Goal: Task Accomplishment & Management: Use online tool/utility

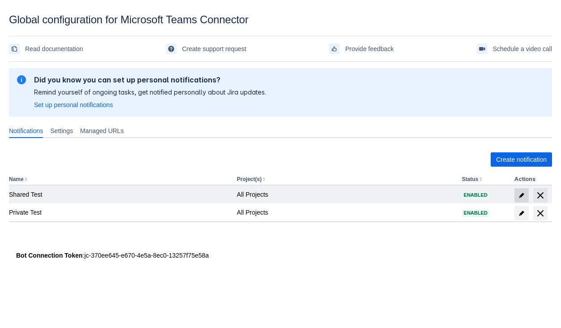
click at [522, 196] on span "edit" at bounding box center [521, 195] width 7 height 7
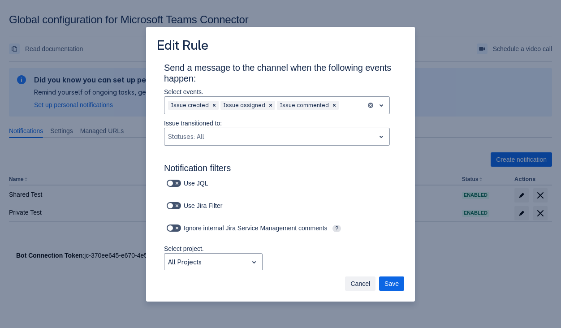
click at [363, 282] on span "Cancel" at bounding box center [361, 284] width 20 height 14
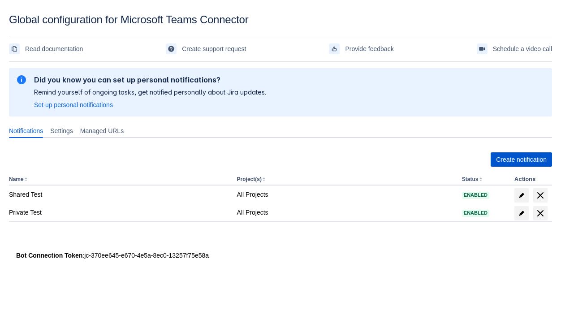
click at [504, 160] on span "Create notification" at bounding box center [521, 159] width 51 height 14
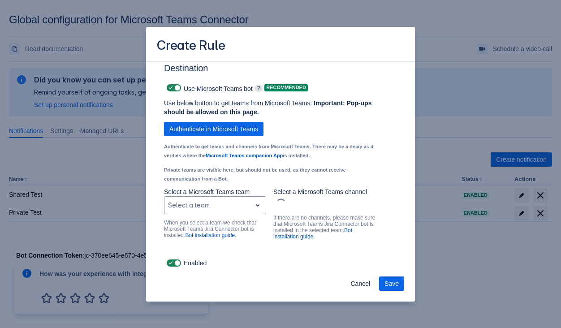
scroll to position [651, 0]
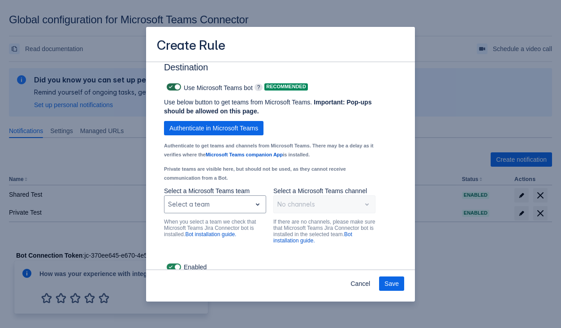
click at [170, 91] on span "Scrollable content" at bounding box center [170, 86] width 7 height 7
click at [170, 90] on input "Scrollable content" at bounding box center [170, 87] width 6 height 6
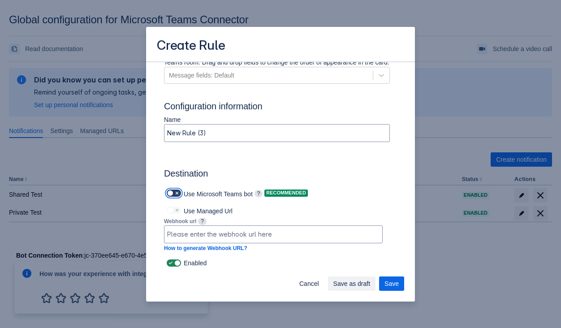
scroll to position [554, 0]
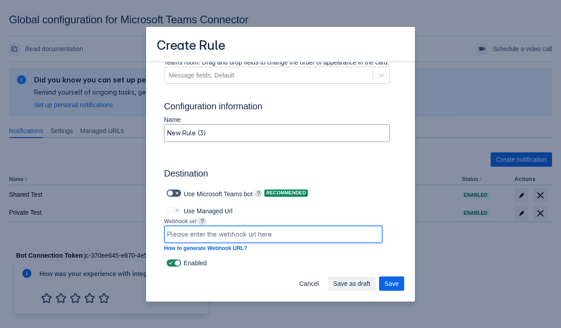
click at [271, 235] on input "Scrollable content" at bounding box center [274, 234] width 218 height 16
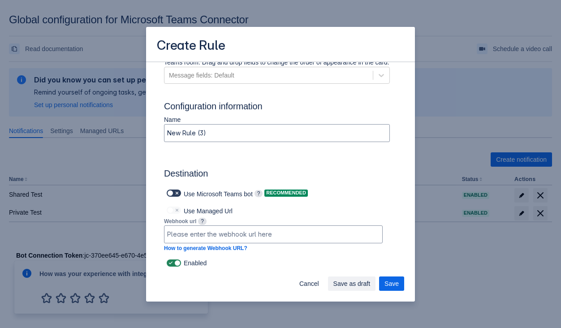
click at [174, 196] on span "Scrollable content" at bounding box center [177, 193] width 7 height 7
click at [173, 196] on input "Scrollable content" at bounding box center [170, 194] width 6 height 6
checkbox input "true"
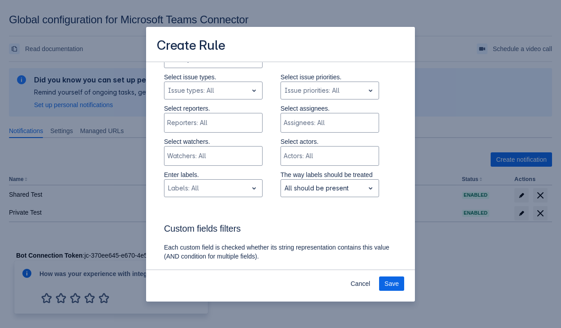
scroll to position [203, 0]
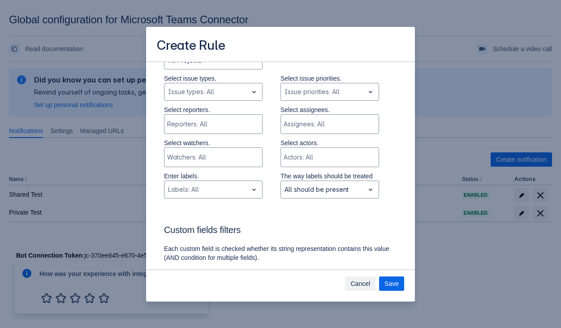
click at [351, 285] on span "Cancel" at bounding box center [361, 284] width 20 height 14
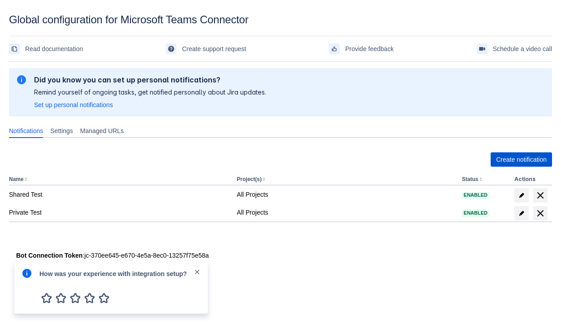
click at [503, 161] on span "Create notification" at bounding box center [521, 159] width 51 height 14
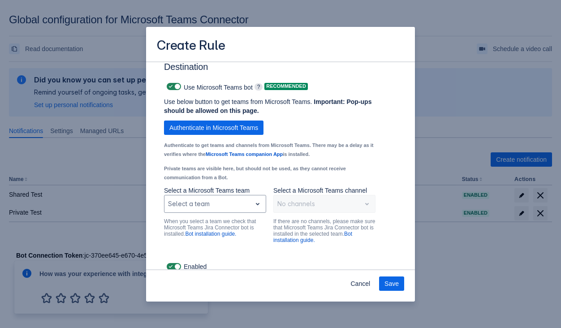
scroll to position [647, 0]
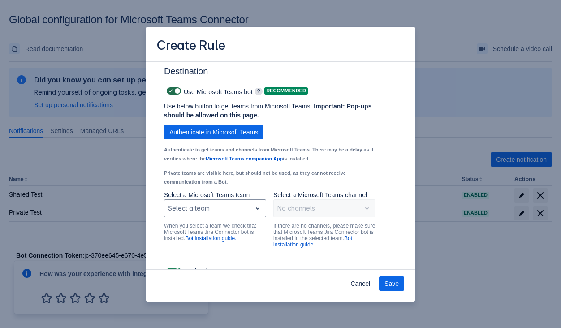
click at [174, 95] on span "Scrollable content" at bounding box center [177, 90] width 7 height 7
click at [173, 94] on input "Scrollable content" at bounding box center [170, 91] width 6 height 6
checkbox input "false"
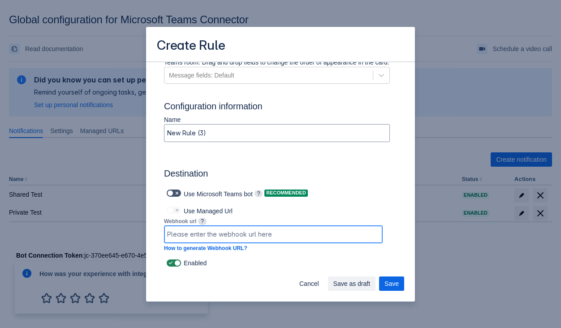
click at [211, 232] on input "Scrollable content" at bounding box center [274, 234] width 218 height 16
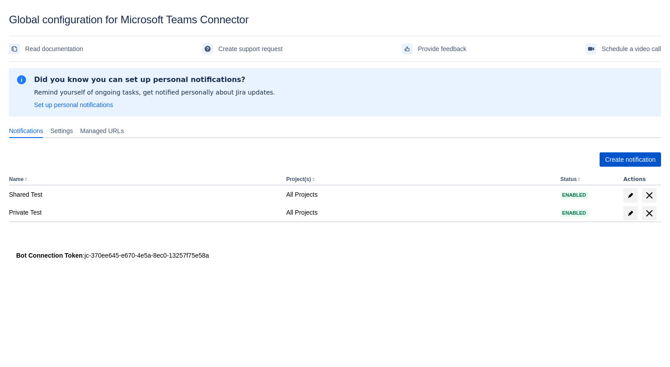
click at [561, 162] on span "Create notification" at bounding box center [630, 159] width 51 height 14
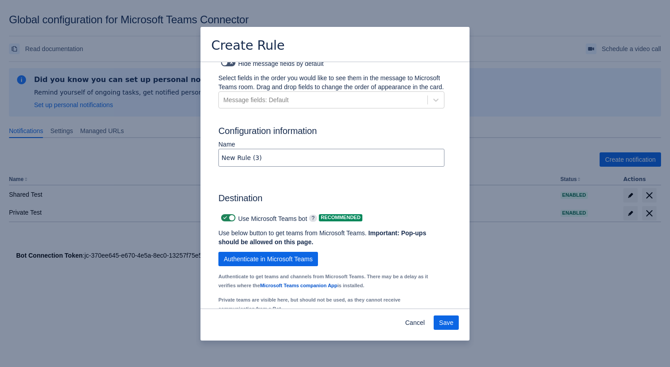
scroll to position [686, 0]
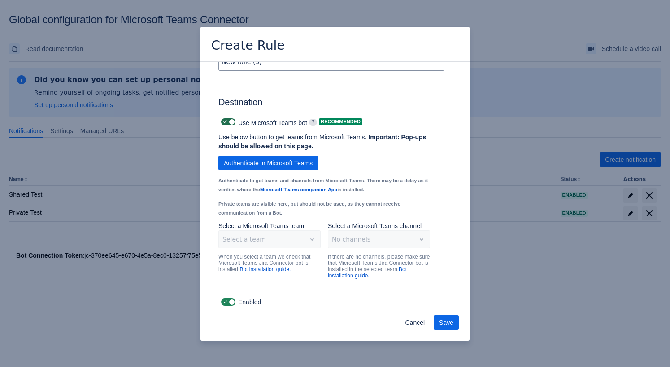
click at [229, 122] on span "Scrollable content" at bounding box center [231, 121] width 7 height 7
click at [227, 122] on input "Scrollable content" at bounding box center [224, 122] width 6 height 6
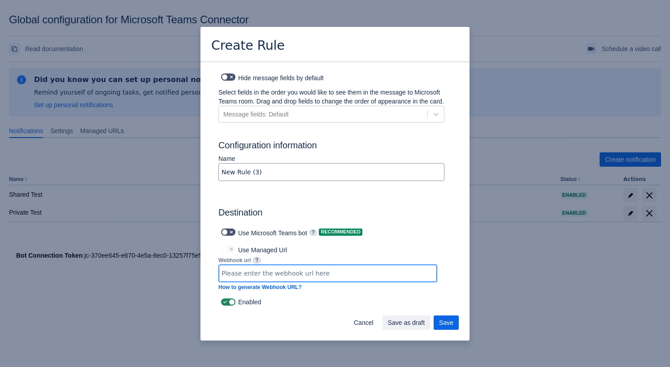
click at [235, 271] on input "Scrollable content" at bounding box center [328, 273] width 218 height 16
click at [229, 232] on span "Scrollable content" at bounding box center [231, 232] width 7 height 7
click at [227, 232] on input "Scrollable content" at bounding box center [224, 233] width 6 height 6
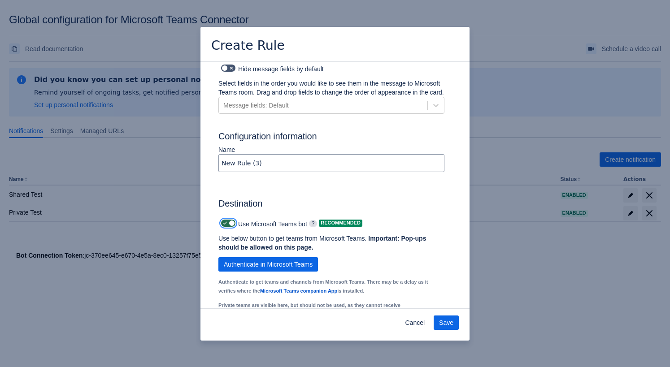
scroll to position [686, 0]
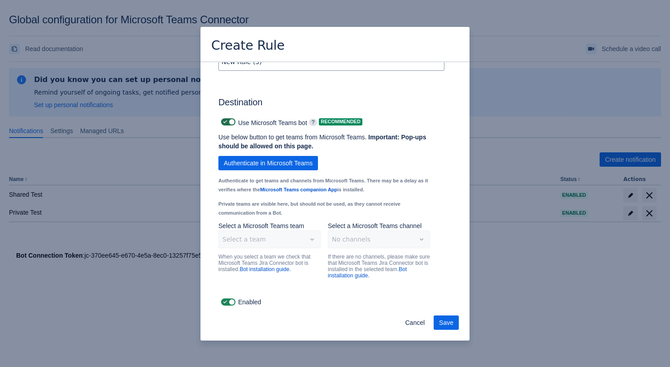
click at [231, 120] on span "Scrollable content" at bounding box center [231, 121] width 7 height 7
click at [227, 120] on input "Scrollable content" at bounding box center [224, 122] width 6 height 6
checkbox input "false"
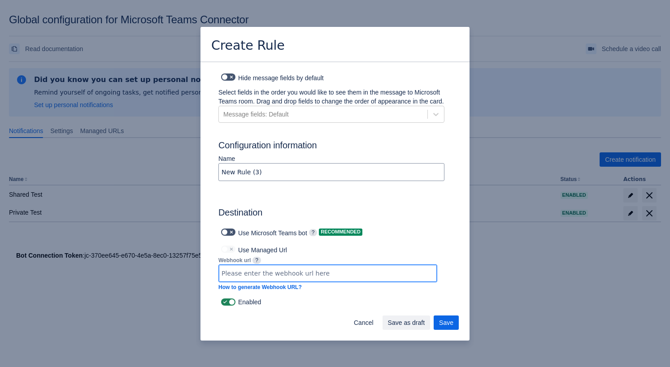
click at [338, 273] on input "Scrollable content" at bounding box center [328, 273] width 218 height 16
click at [358, 272] on input "Scrollable content" at bounding box center [328, 273] width 218 height 16
paste input "[URL][DOMAIN_NAME][DATE]"
type input "[URL][DOMAIN_NAME][DATE]"
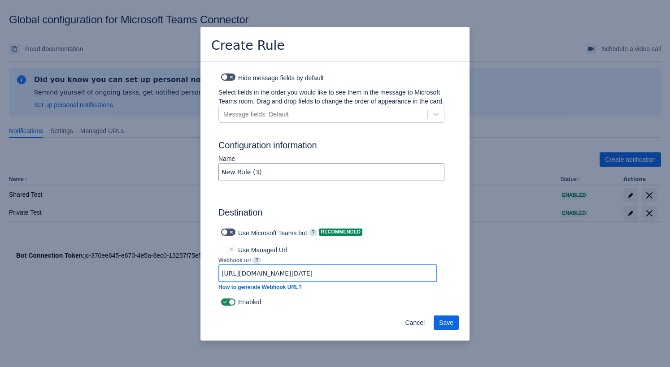
scroll to position [0, 0]
click at [402, 321] on button "Cancel" at bounding box center [415, 323] width 30 height 14
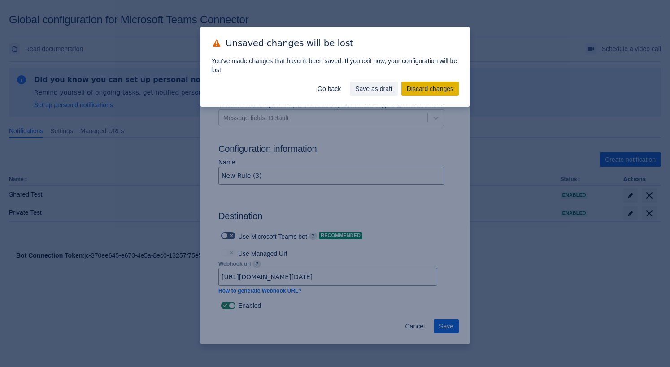
click at [421, 89] on span "Discard changes" at bounding box center [430, 89] width 47 height 14
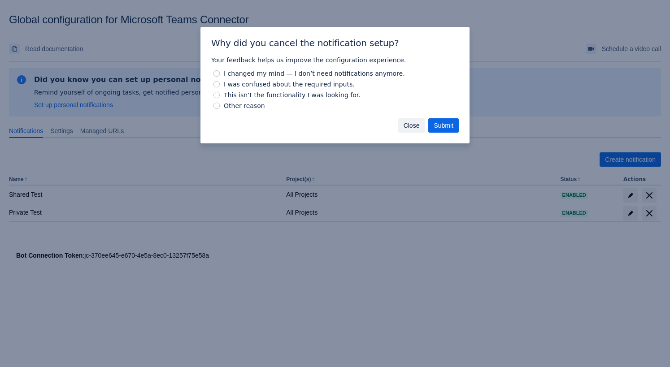
click at [400, 127] on button "Close" at bounding box center [411, 125] width 27 height 14
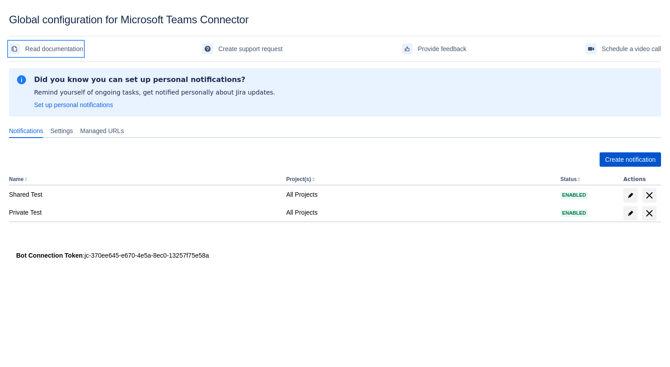
click at [561, 160] on span "Create notification" at bounding box center [630, 159] width 51 height 14
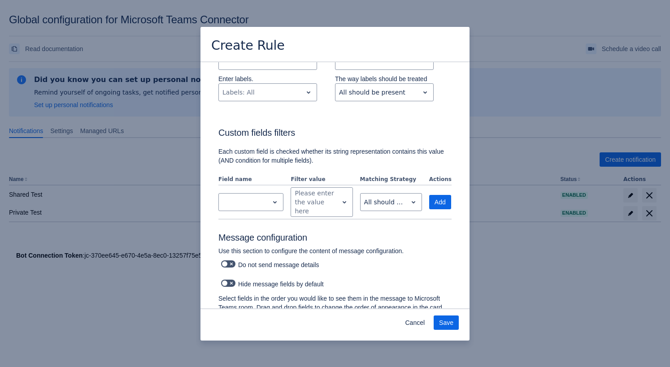
scroll to position [686, 0]
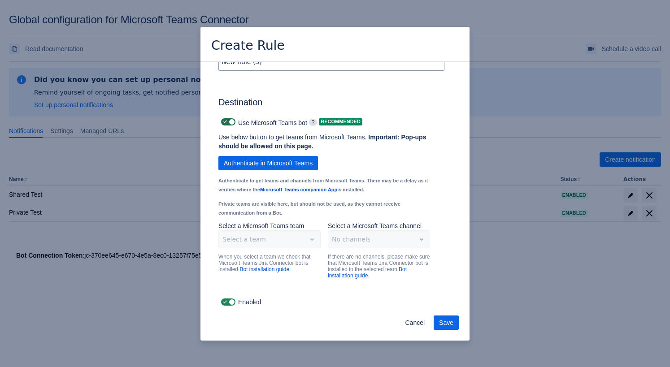
click at [225, 126] on label "Scrollable content" at bounding box center [228, 122] width 18 height 11
click at [225, 125] on input "Scrollable content" at bounding box center [224, 122] width 6 height 6
checkbox input "false"
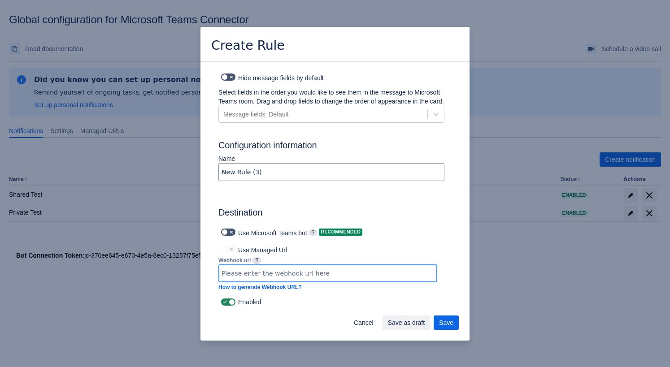
click at [260, 272] on input "Scrollable content" at bounding box center [328, 273] width 218 height 16
paste input "[URL][DOMAIN_NAME][DATE]"
type input "[URL][DOMAIN_NAME][DATE]"
